Goal: Check status: Check status

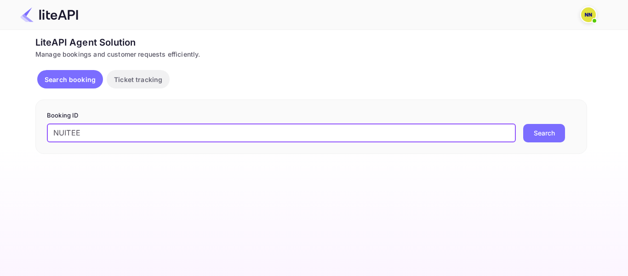
click at [94, 131] on input "NUITEE" at bounding box center [281, 133] width 469 height 18
paste input "8906538"
type input "8906538"
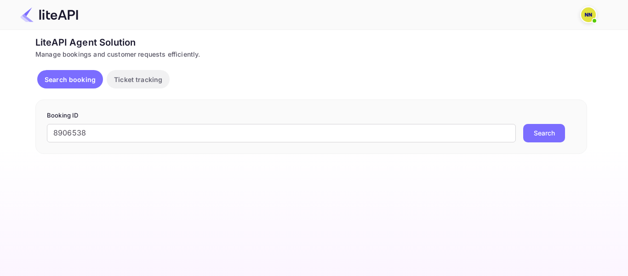
click at [536, 127] on button "Search" at bounding box center [545, 133] width 42 height 18
click at [586, 19] on img at bounding box center [589, 14] width 15 height 15
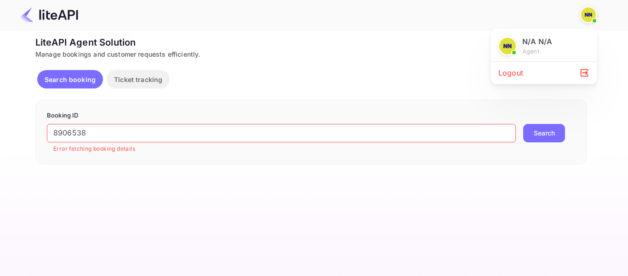
click at [540, 77] on div "Logout" at bounding box center [544, 73] width 106 height 22
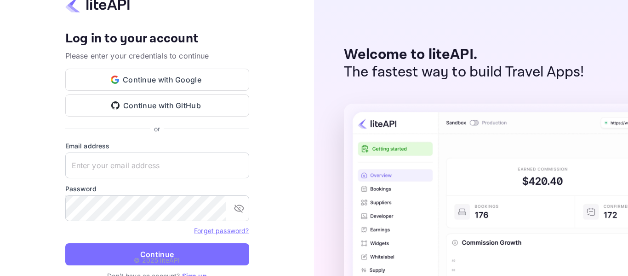
type input "password@tbo.com"
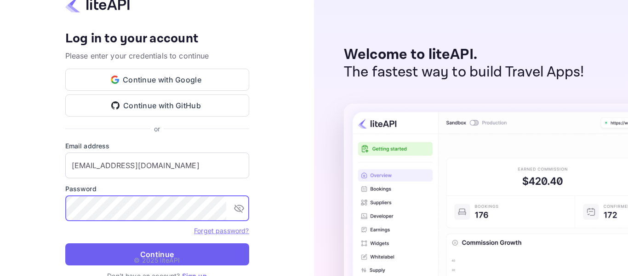
click at [143, 247] on button "Continue" at bounding box center [157, 254] width 184 height 22
